Goal: Task Accomplishment & Management: Manage account settings

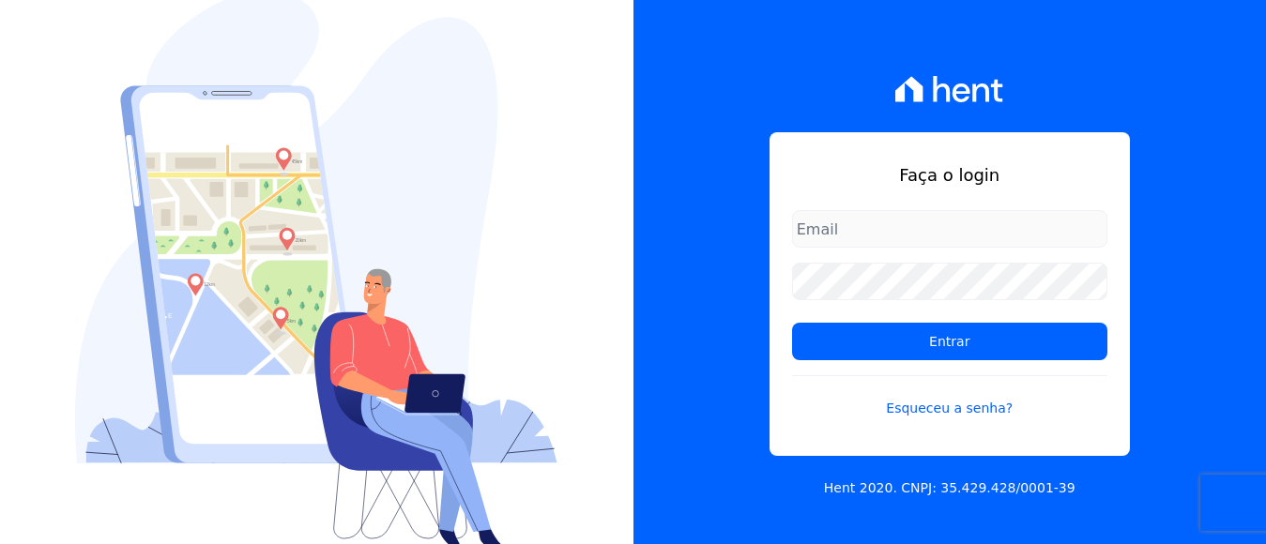
click at [881, 237] on input "email" at bounding box center [949, 229] width 315 height 38
type input "[EMAIL_ADDRESS][DOMAIN_NAME]"
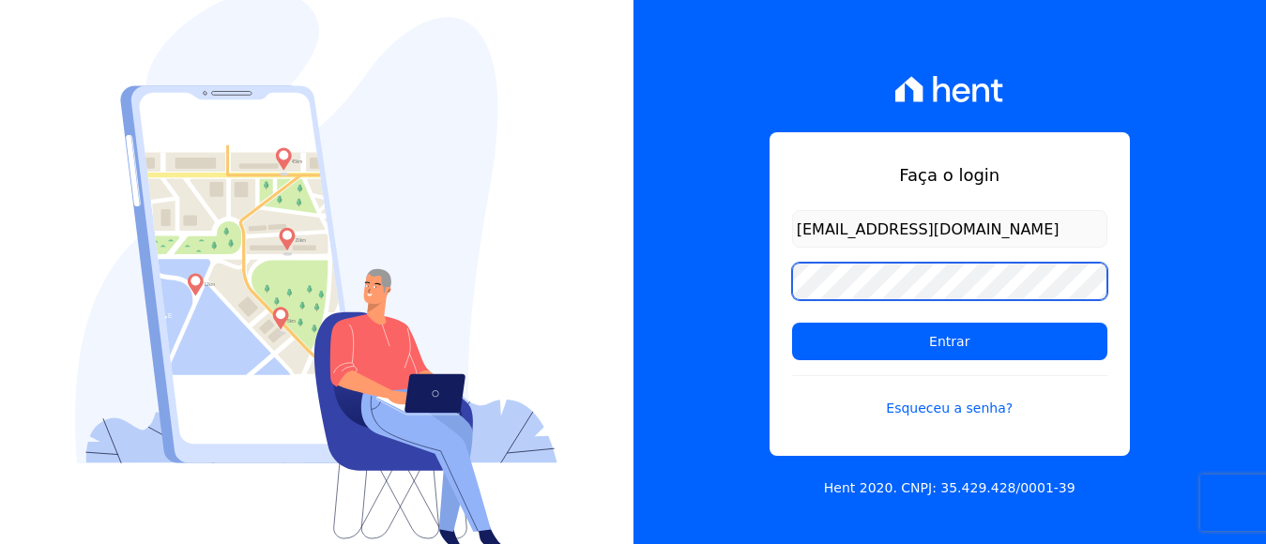
click at [792, 323] on input "Entrar" at bounding box center [949, 342] width 315 height 38
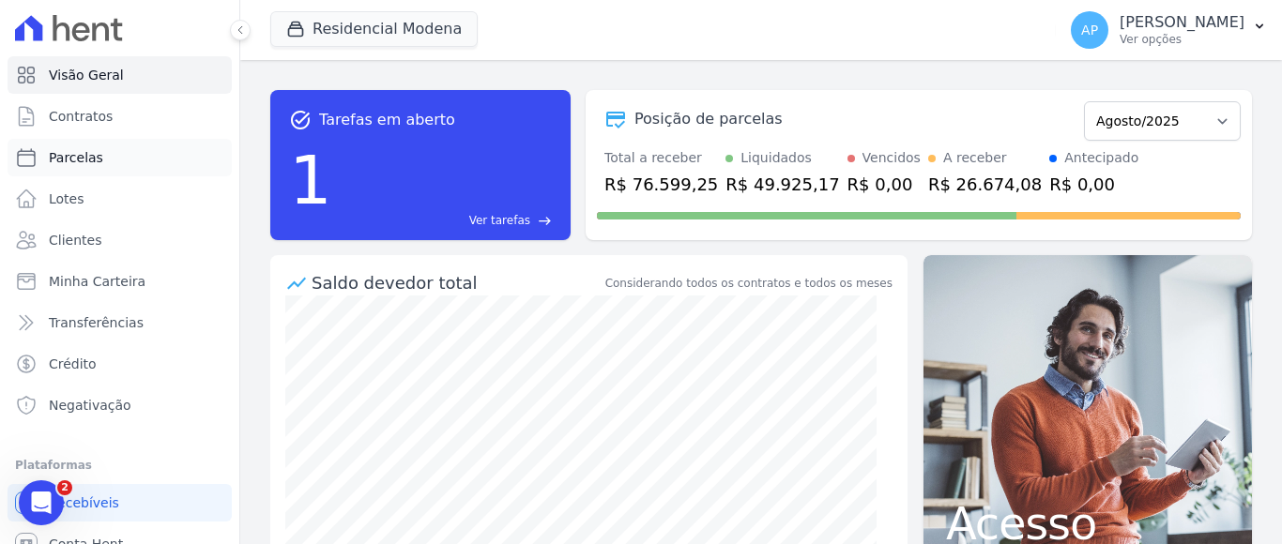
click at [64, 156] on span "Parcelas" at bounding box center [76, 157] width 54 height 19
select select
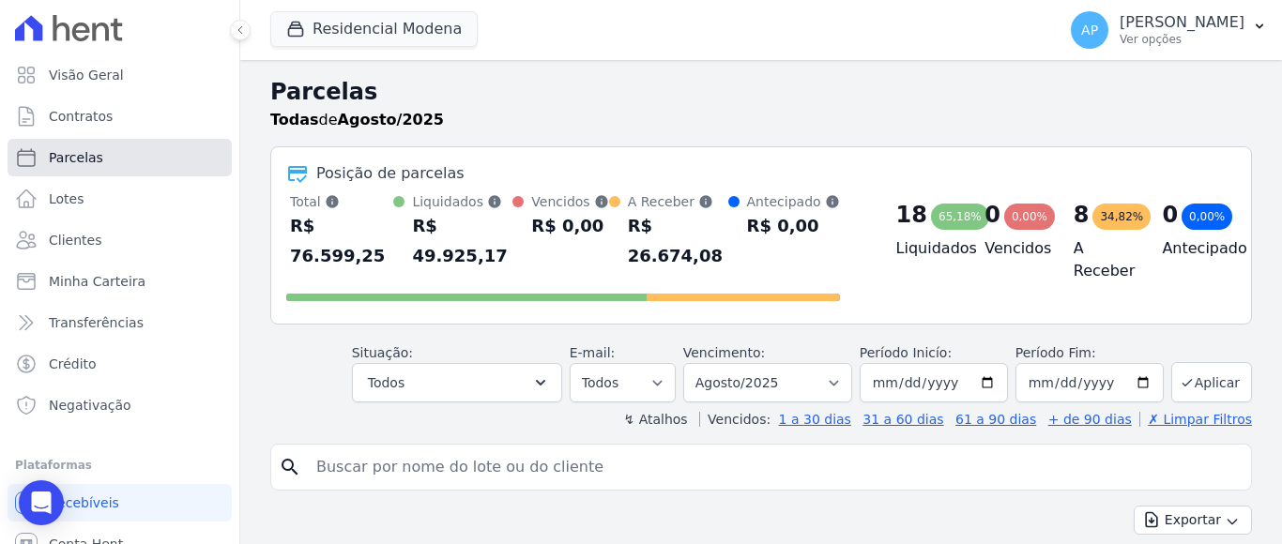
click at [67, 150] on span "Parcelas" at bounding box center [76, 157] width 54 height 19
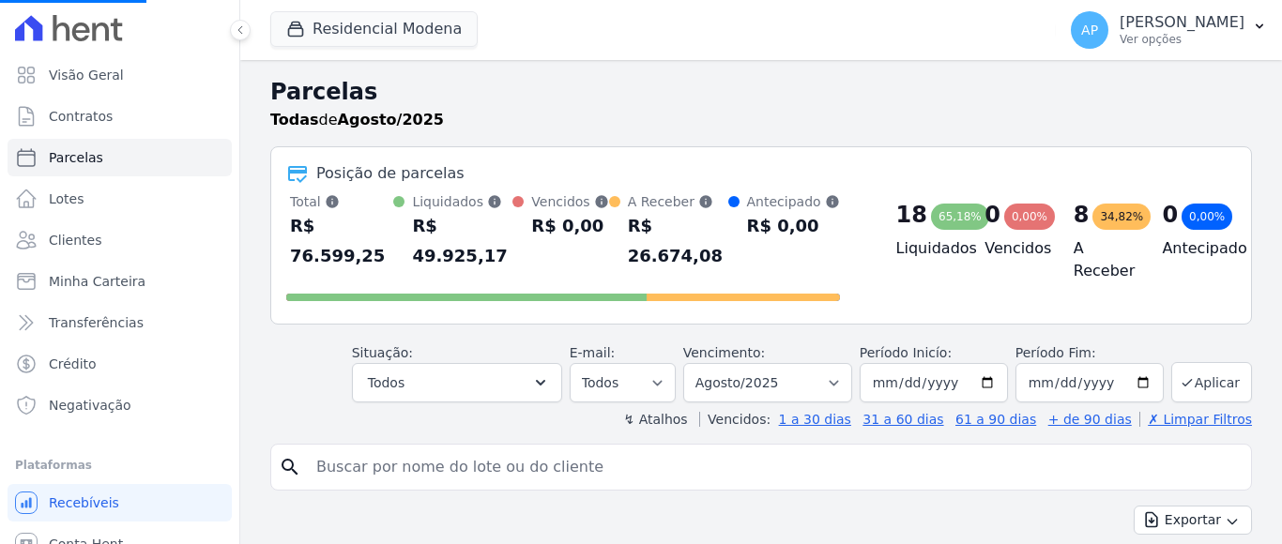
select select
select select "09/2025"
click at [694, 363] on select "Filtrar por período ──────── Todos os meses Janeiro/2022 Fevereiro/2022 Março/2…" at bounding box center [767, 382] width 169 height 39
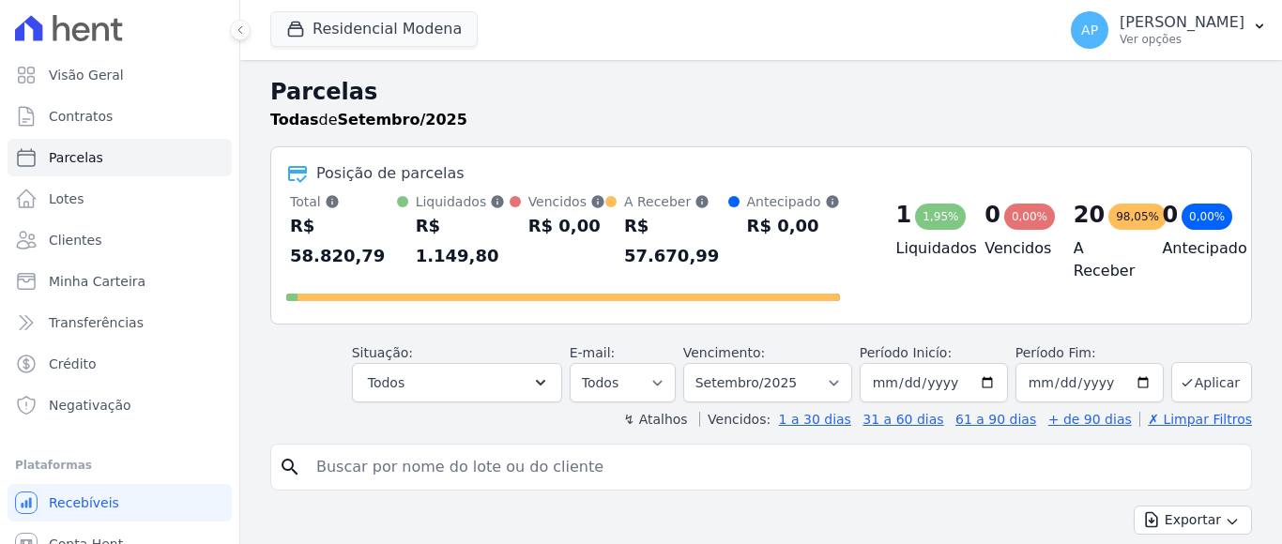
select select
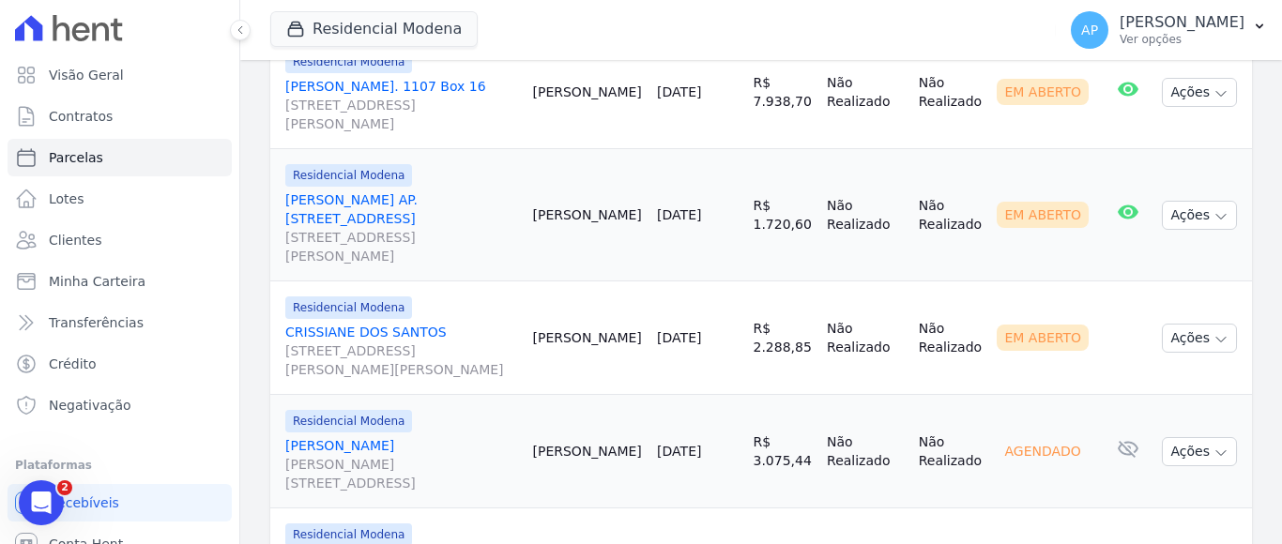
scroll to position [793, 0]
click at [391, 438] on link "JAQUELINE CELESTINI Rua Armindo Schenatto, 255, AP 701, Humaitá" at bounding box center [401, 466] width 233 height 56
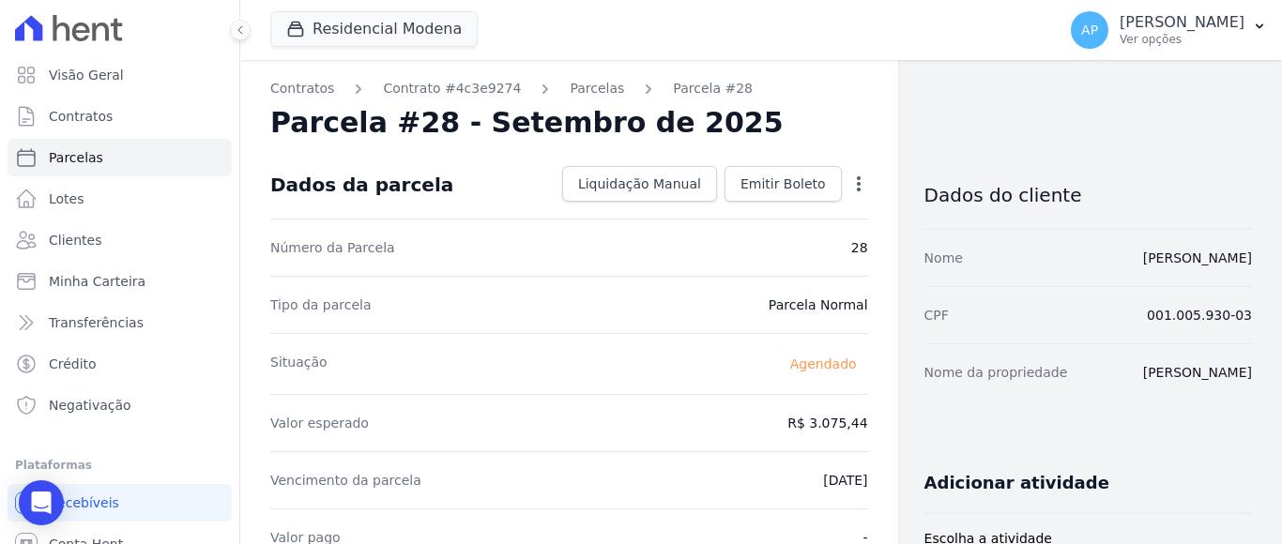
click at [849, 184] on icon "button" at bounding box center [858, 184] width 19 height 19
click at [722, 215] on link "Alterar" at bounding box center [778, 209] width 165 height 34
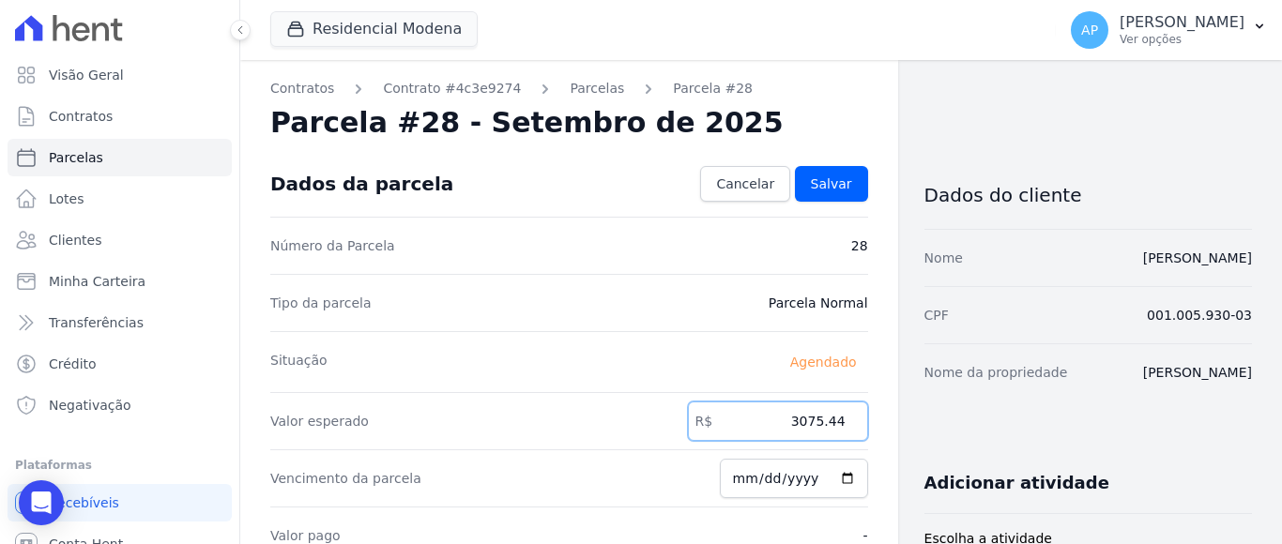
drag, startPoint x: 789, startPoint y: 422, endPoint x: 873, endPoint y: 392, distance: 88.8
type input "3089.00"
click at [814, 186] on span "Salvar" at bounding box center [831, 184] width 41 height 19
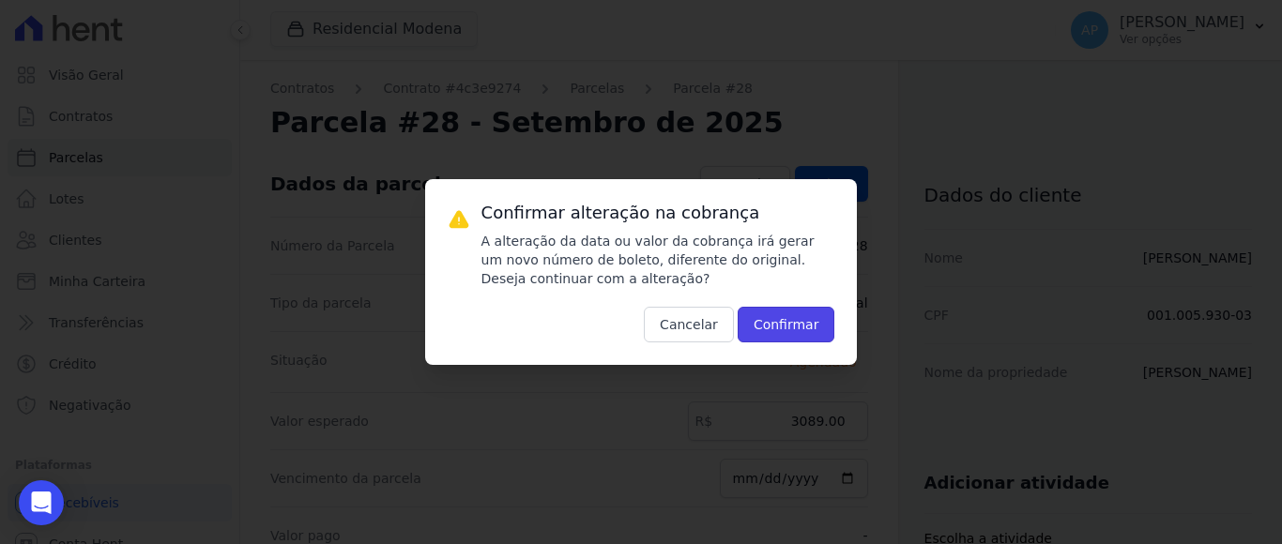
click at [766, 321] on button "Confirmar" at bounding box center [787, 325] width 98 height 36
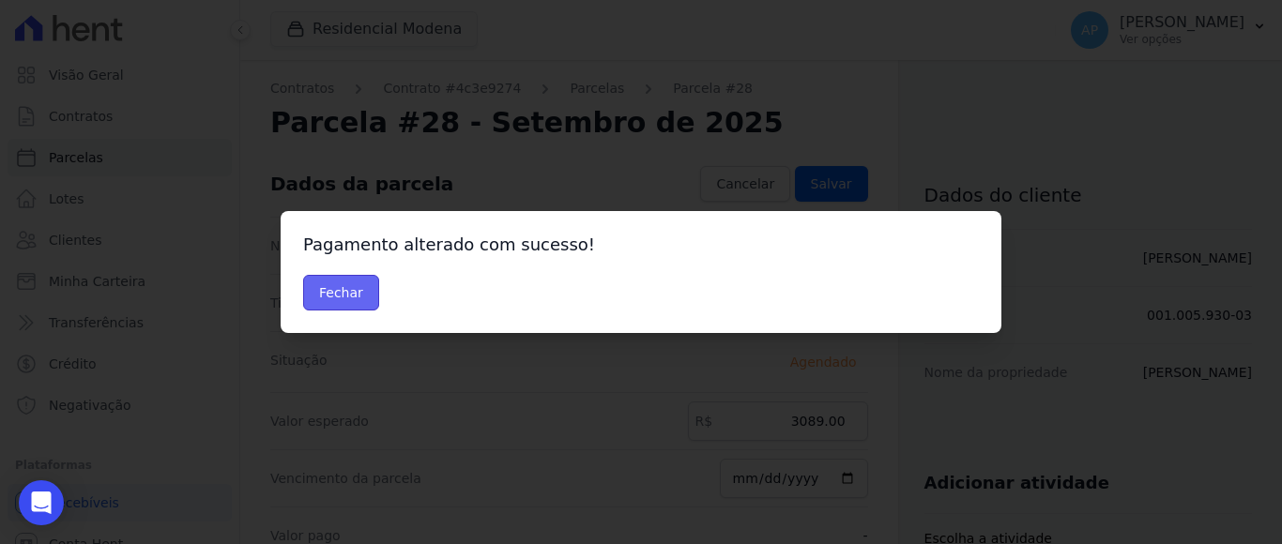
click at [324, 298] on button "Fechar" at bounding box center [341, 293] width 76 height 36
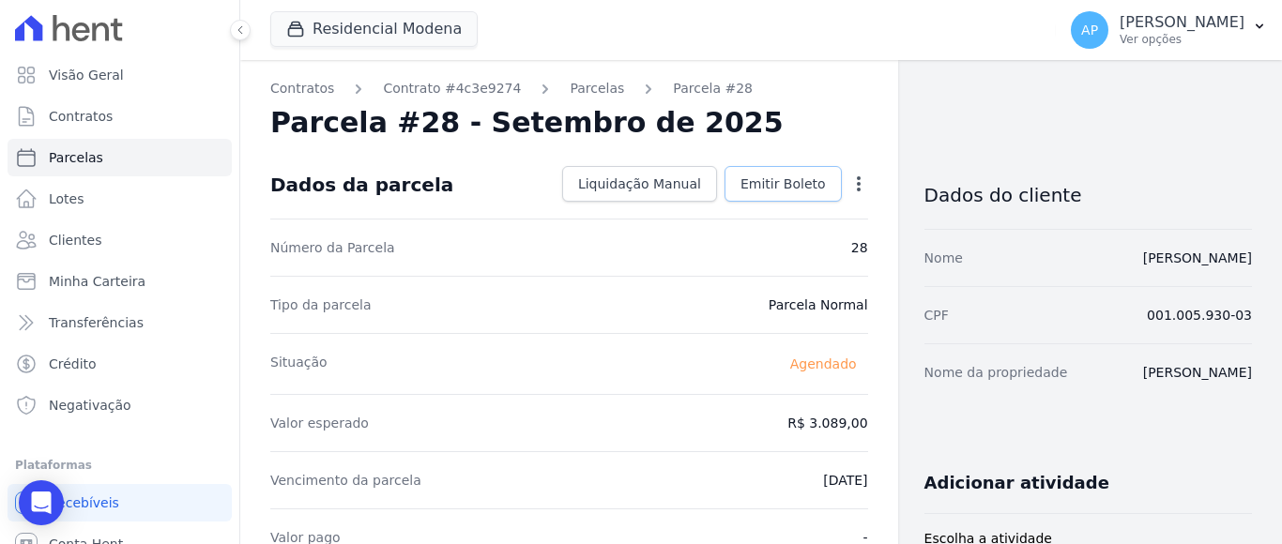
click at [758, 187] on span "Emitir Boleto" at bounding box center [783, 184] width 85 height 19
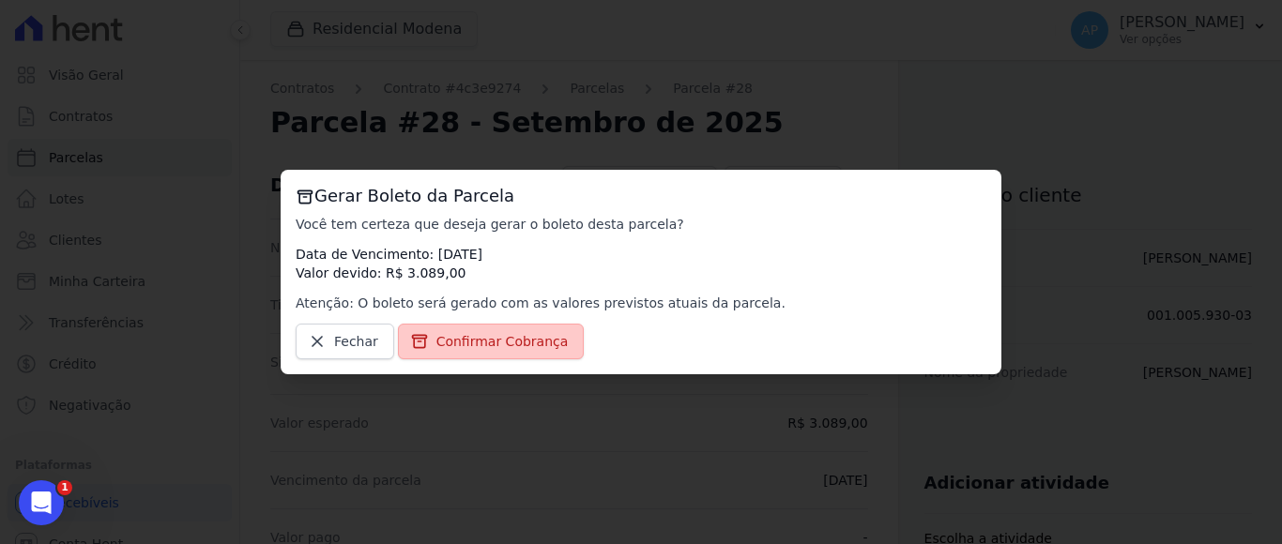
click at [519, 341] on span "Confirmar Cobrança" at bounding box center [502, 341] width 132 height 19
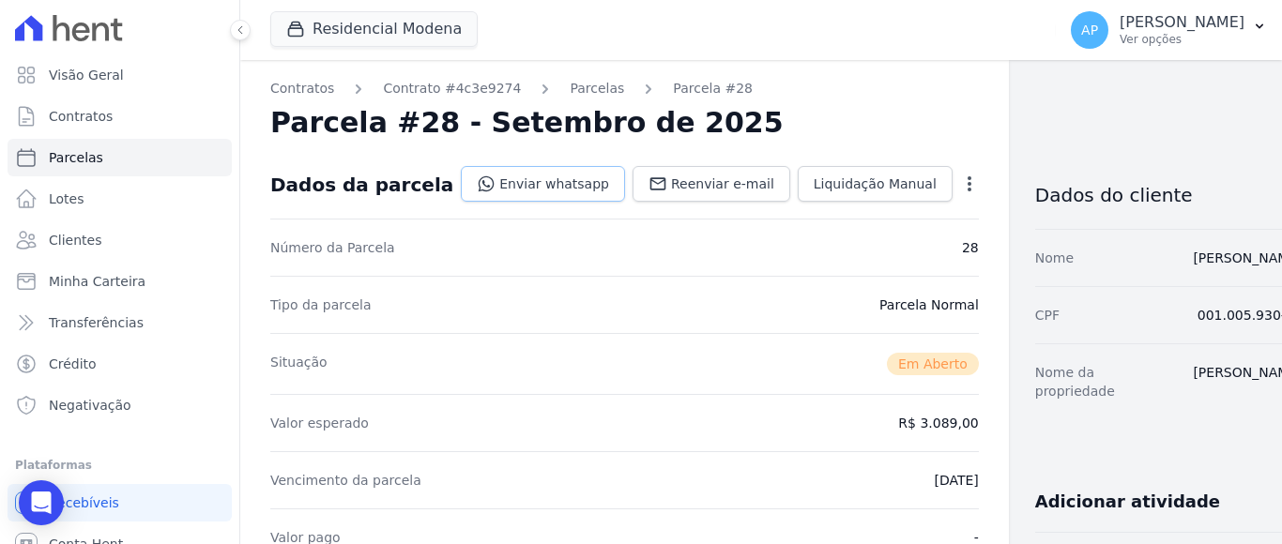
click at [478, 185] on link "Enviar whatsapp" at bounding box center [543, 184] width 164 height 36
